Goal: Check status: Check status

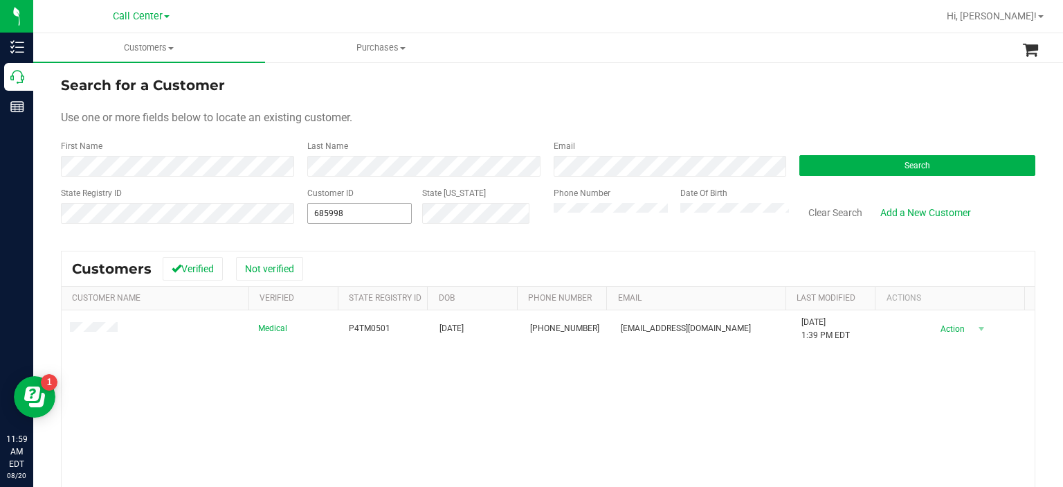
click at [368, 223] on span "685998 685998" at bounding box center [359, 213] width 105 height 21
drag, startPoint x: 368, startPoint y: 223, endPoint x: 357, endPoint y: 215, distance: 13.4
click at [357, 215] on span "685998 685998" at bounding box center [359, 213] width 105 height 21
click at [357, 215] on input "685998" at bounding box center [360, 212] width 104 height 19
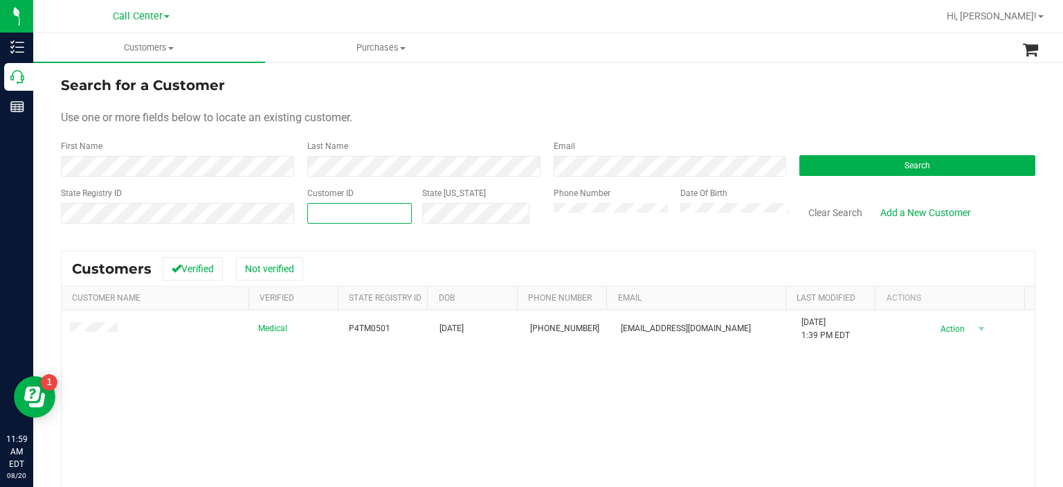
paste input "423882"
type input "423882"
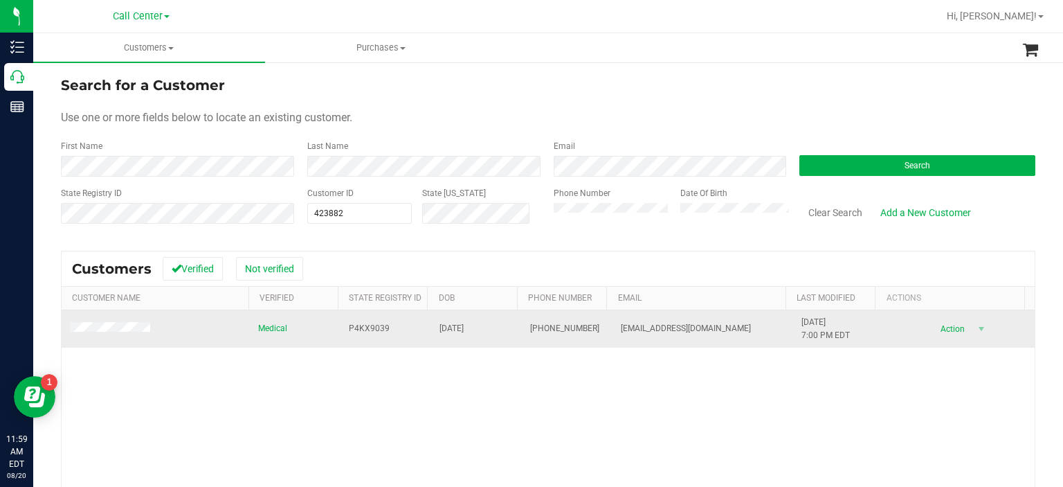
click at [358, 328] on span "P4KX9039" at bounding box center [369, 328] width 41 height 13
copy span "P4KX9039"
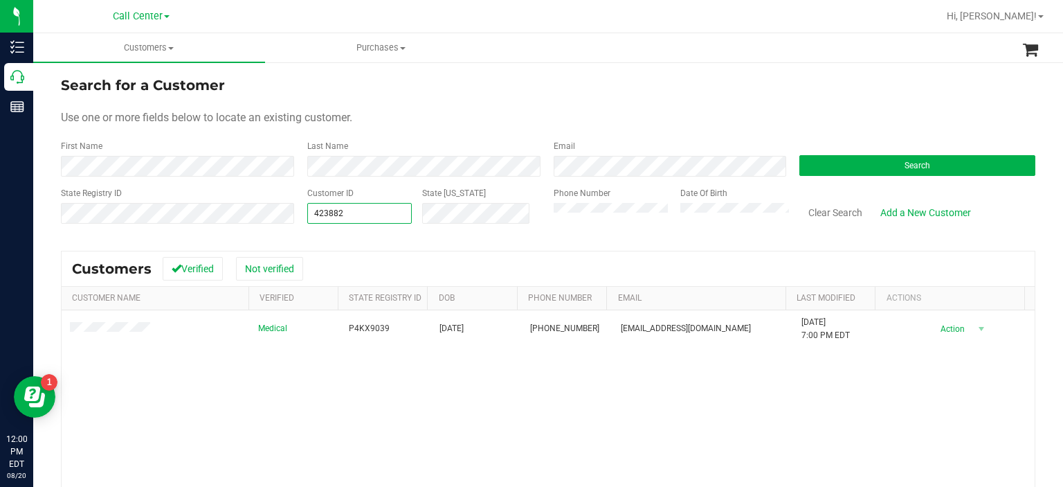
click at [357, 212] on span "423882 423882" at bounding box center [359, 213] width 105 height 21
click at [357, 212] on input "423882" at bounding box center [360, 212] width 104 height 19
paste input "1556093"
type input "1556093"
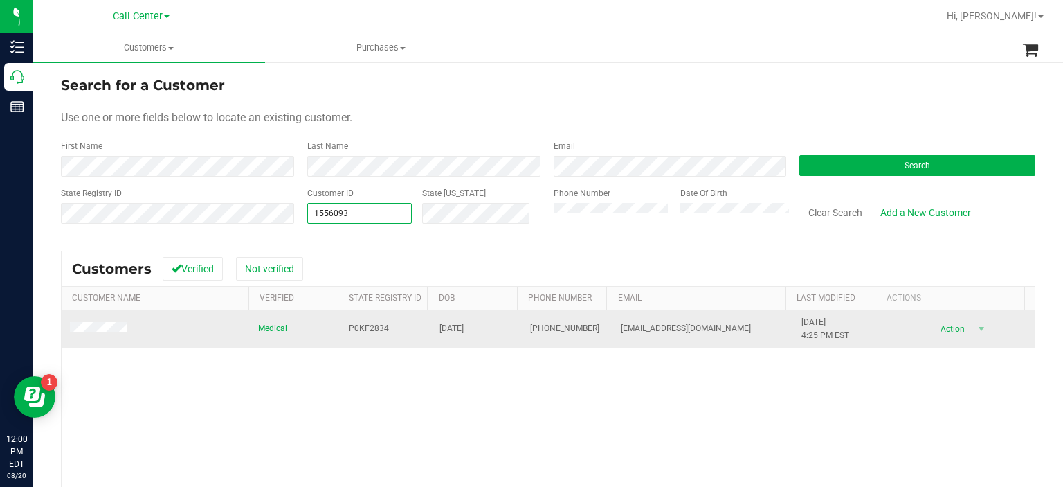
click at [363, 326] on span "P0KF2834" at bounding box center [369, 328] width 40 height 13
copy span "P0KF2834"
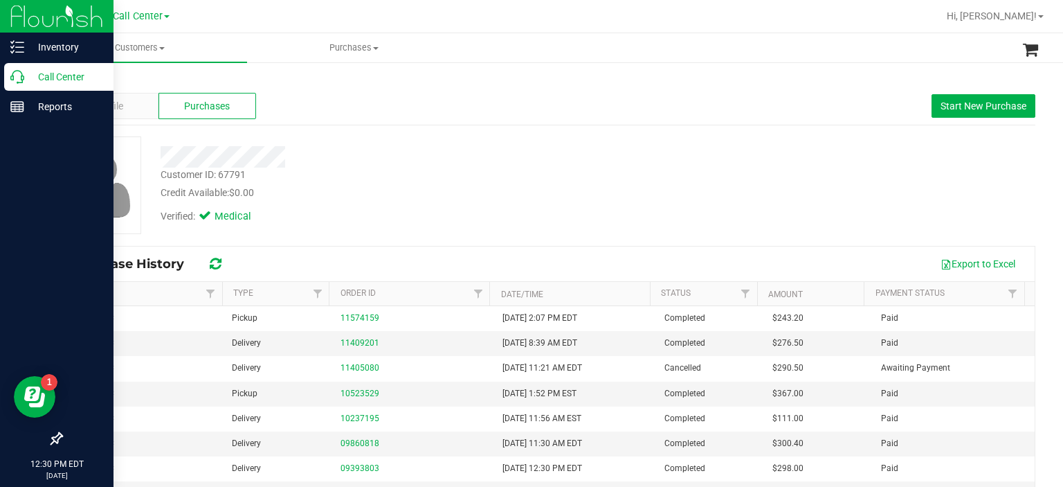
click at [27, 82] on p "Call Center" at bounding box center [65, 77] width 83 height 17
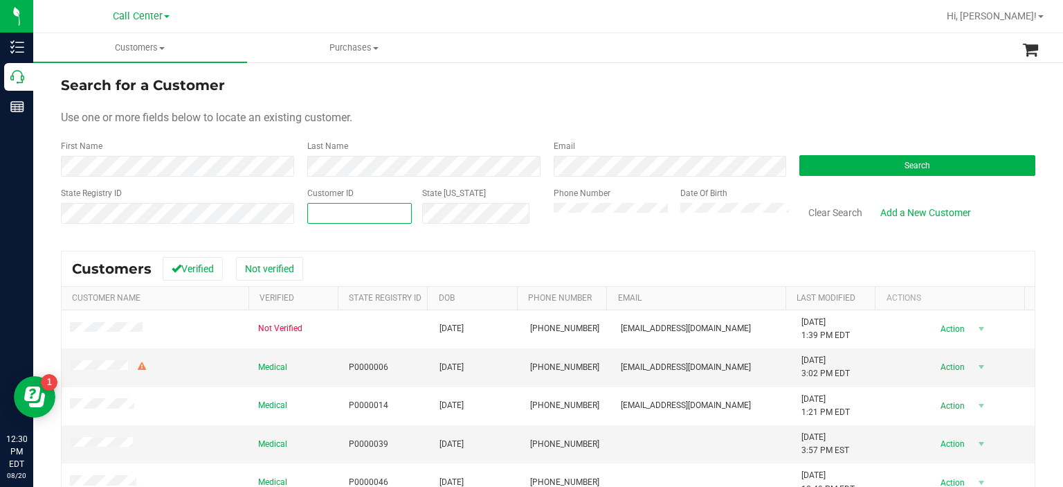
click at [371, 209] on span at bounding box center [359, 213] width 105 height 21
paste input "text"
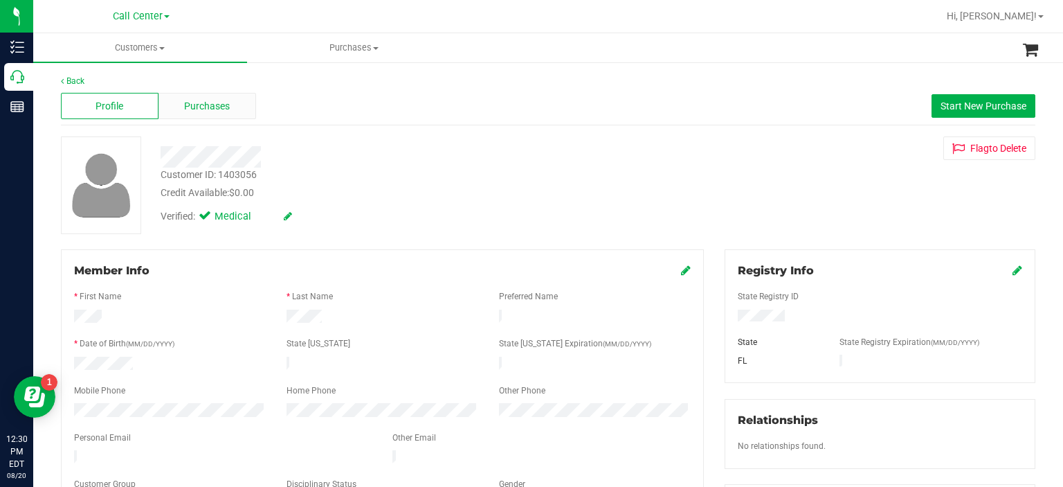
click at [221, 105] on span "Purchases" at bounding box center [207, 106] width 46 height 15
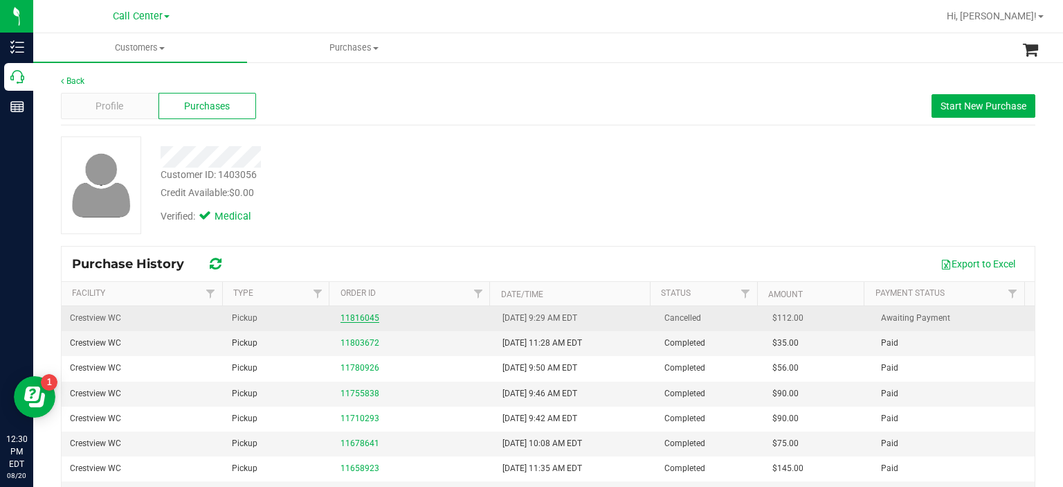
click at [352, 319] on link "11816045" at bounding box center [360, 318] width 39 height 10
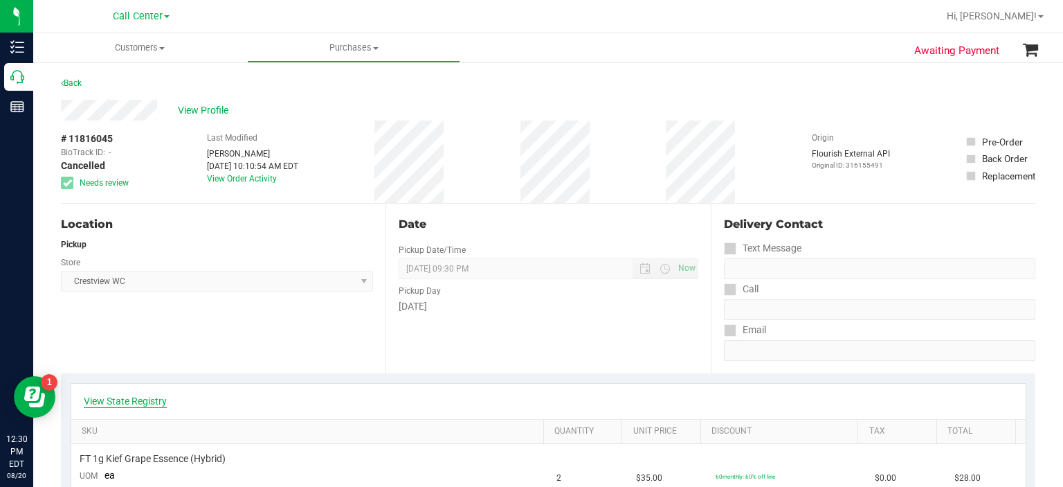
click at [126, 399] on link "View State Registry" at bounding box center [125, 401] width 83 height 14
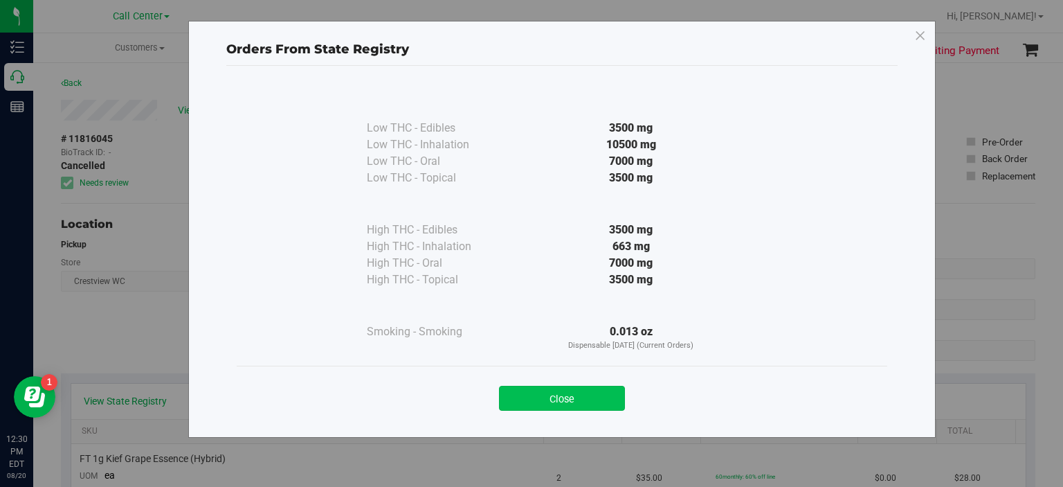
click at [557, 401] on button "Close" at bounding box center [562, 398] width 126 height 25
